Goal: Information Seeking & Learning: Learn about a topic

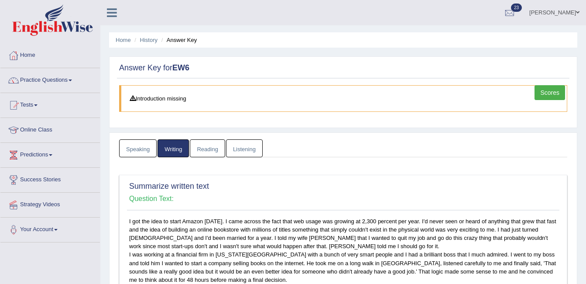
click at [569, 15] on link "Kiran Kaur" at bounding box center [554, 11] width 63 height 23
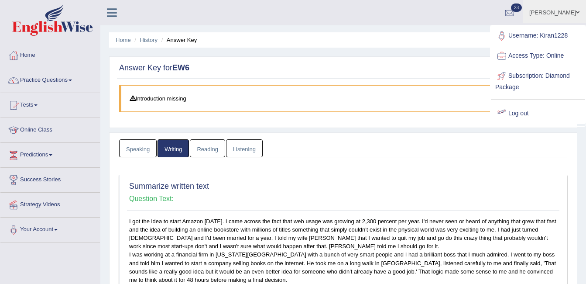
click at [518, 112] on link "Log out" at bounding box center [538, 113] width 94 height 20
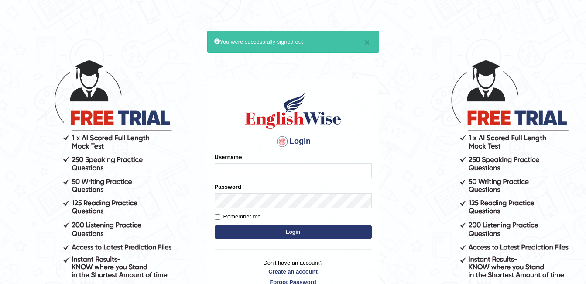
type input "ambikasharma"
click at [239, 217] on label "Remember me" at bounding box center [238, 216] width 46 height 9
click at [220, 217] on input "Remember me" at bounding box center [218, 217] width 6 height 6
checkbox input "true"
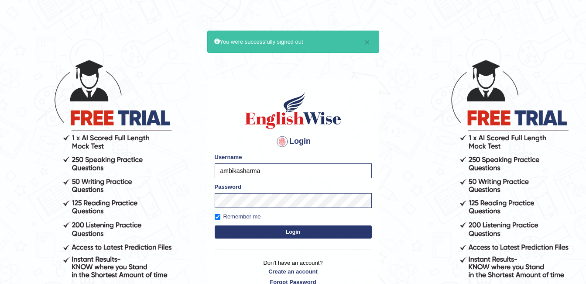
click at [256, 232] on button "Login" at bounding box center [293, 231] width 157 height 13
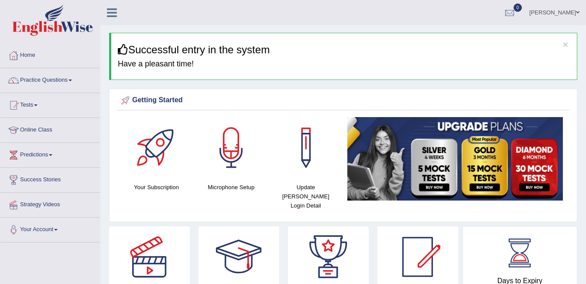
click at [34, 132] on link "Online Class" at bounding box center [49, 129] width 99 height 22
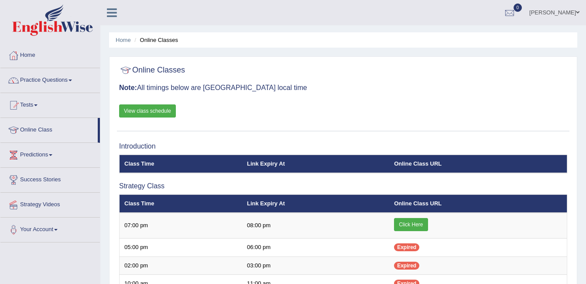
click at [585, 65] on div "Home Online Classes Online Classes Note: All timings below are Melbourne local …" at bounding box center [343, 273] width 486 height 547
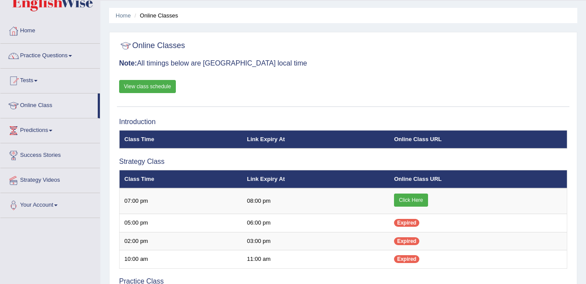
scroll to position [29, 0]
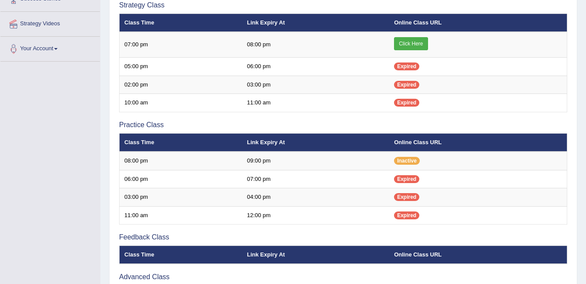
scroll to position [195, 0]
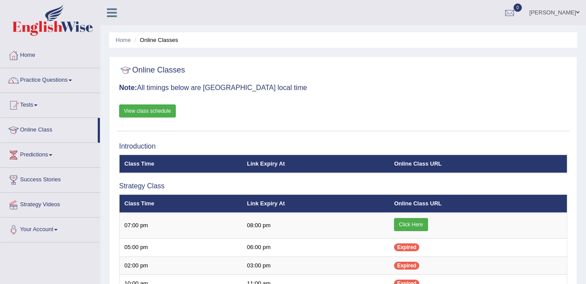
click at [131, 109] on link "View class schedule" at bounding box center [147, 110] width 57 height 13
